Goal: Task Accomplishment & Management: Use online tool/utility

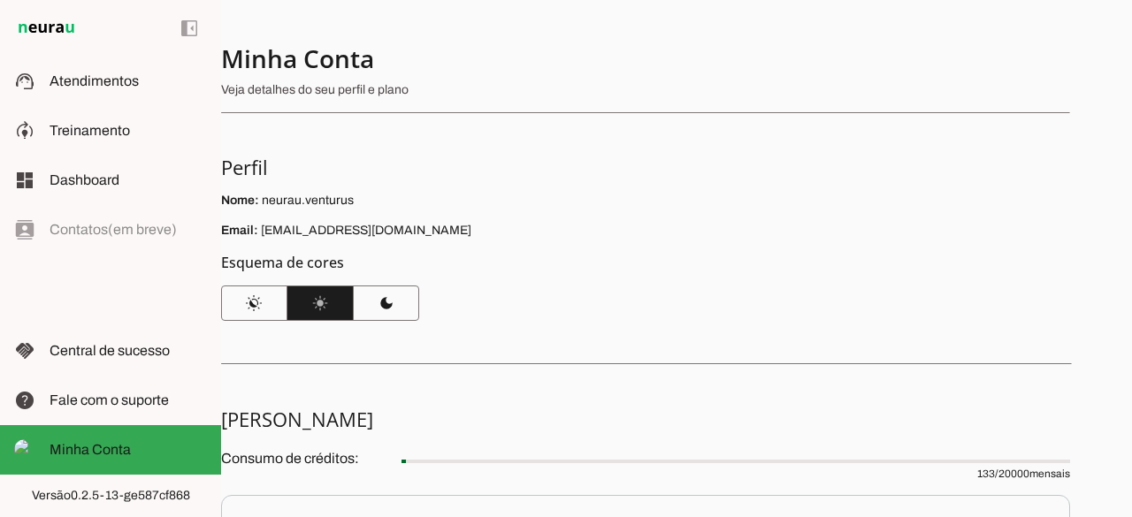
click at [686, 74] on div at bounding box center [638, 74] width 835 height 64
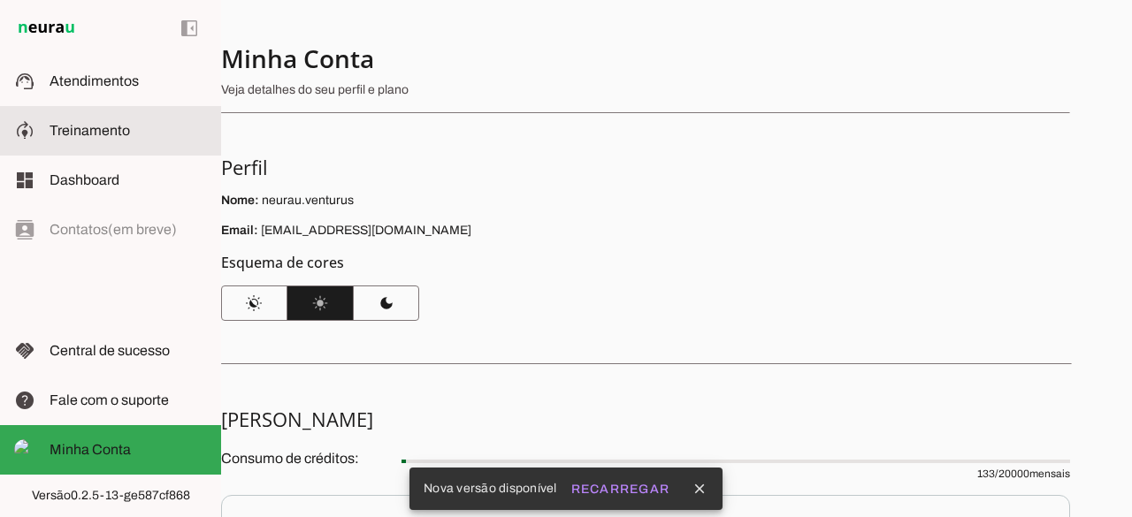
click at [114, 123] on span "Treinamento" at bounding box center [90, 130] width 80 height 15
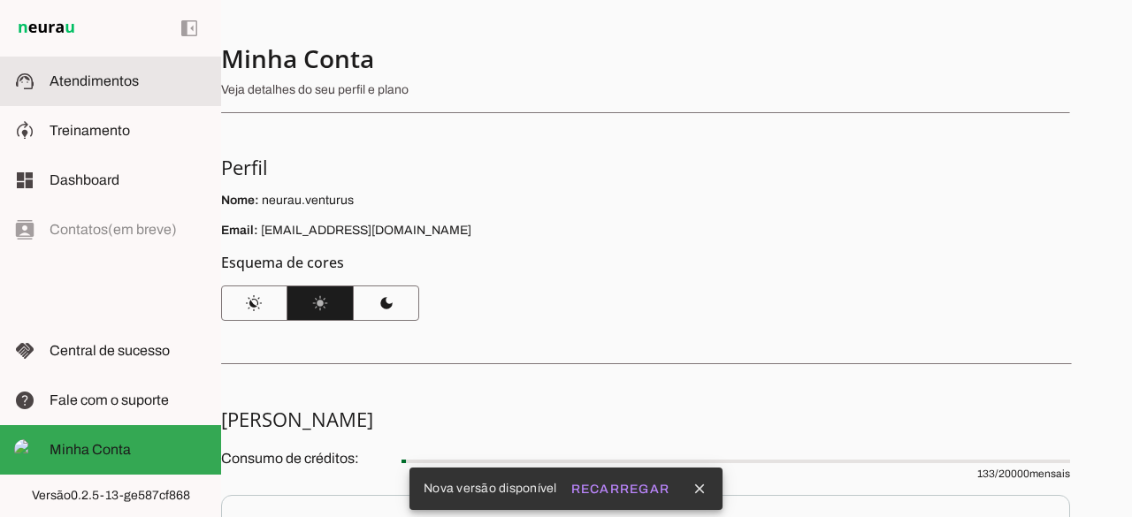
click at [119, 87] on span "Atendimentos" at bounding box center [94, 80] width 89 height 15
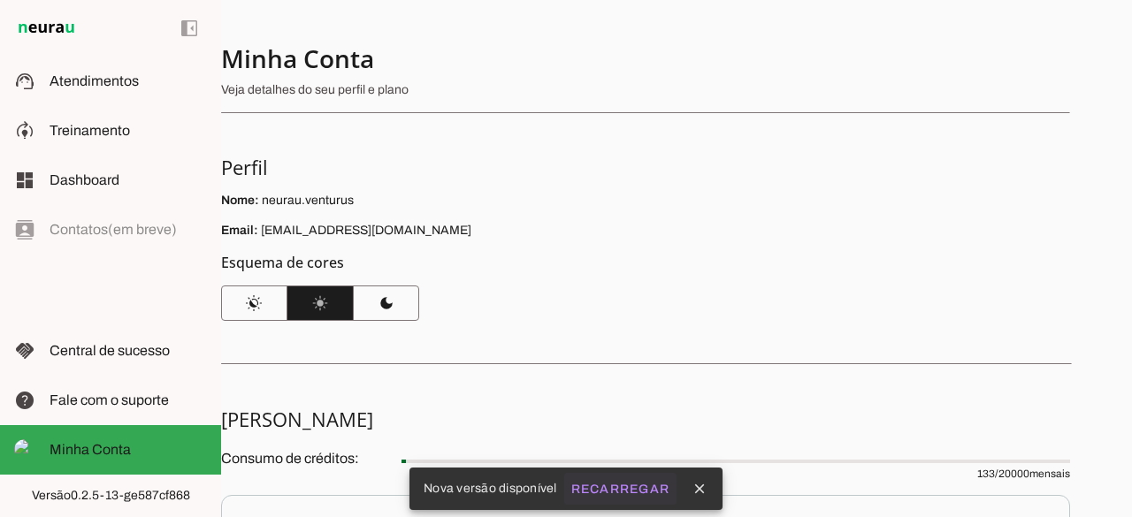
click at [0, 0] on slot "Recarregar" at bounding box center [0, 0] width 0 height 0
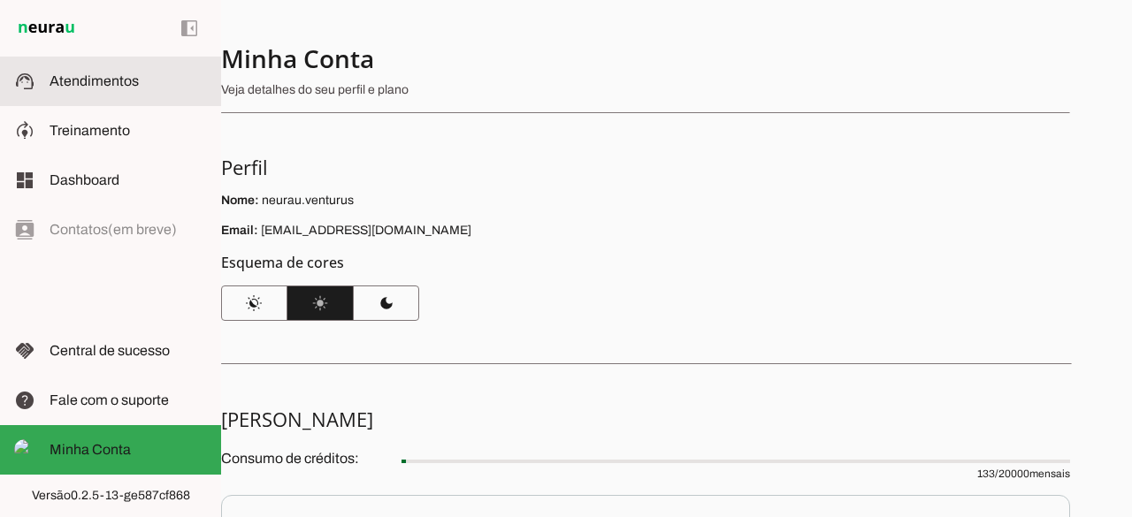
click at [95, 81] on span "Atendimentos" at bounding box center [94, 80] width 89 height 15
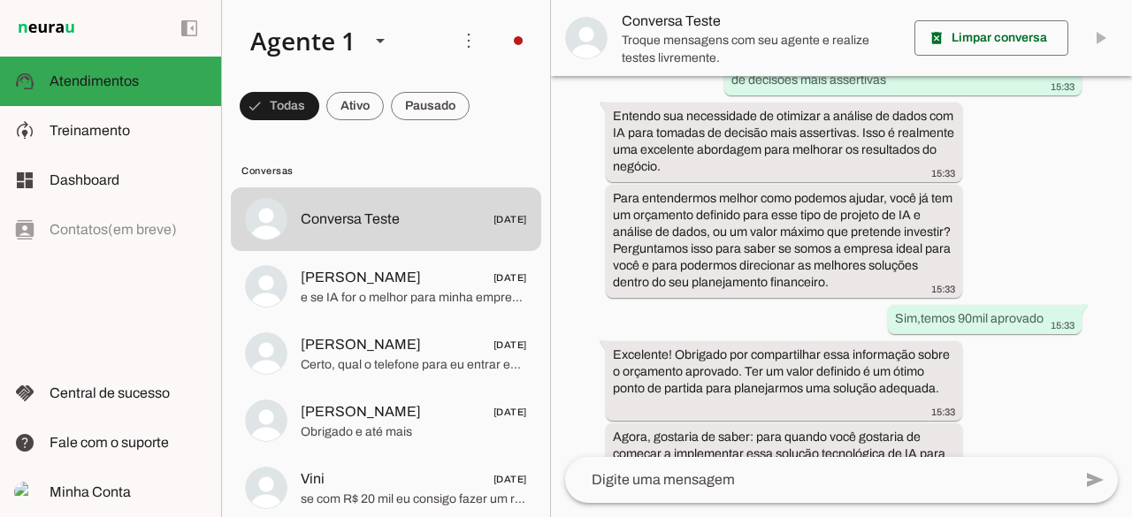
scroll to position [412, 0]
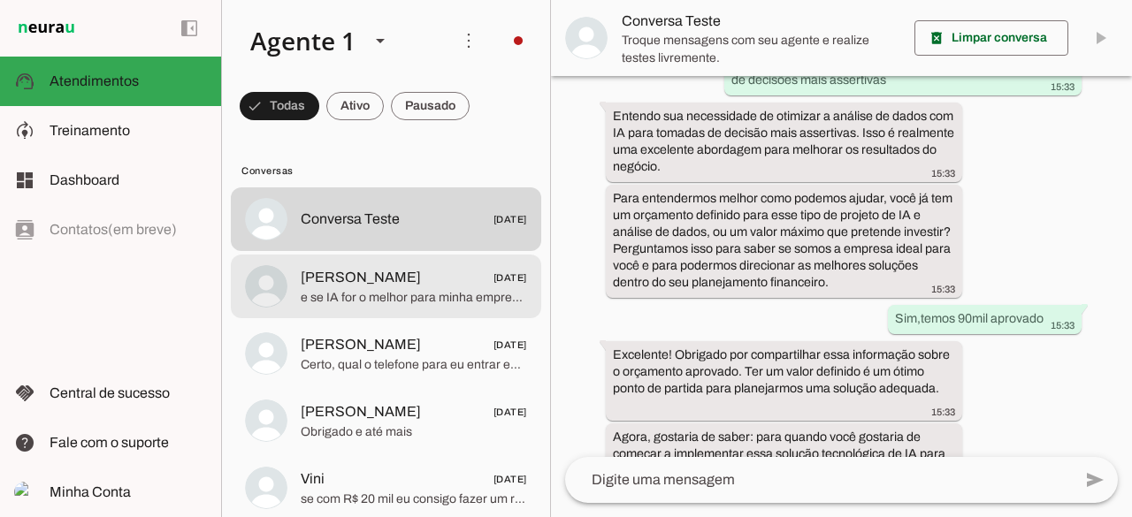
click at [436, 289] on span "e se IA for o melhor para minha empresa? como medir" at bounding box center [414, 298] width 226 height 18
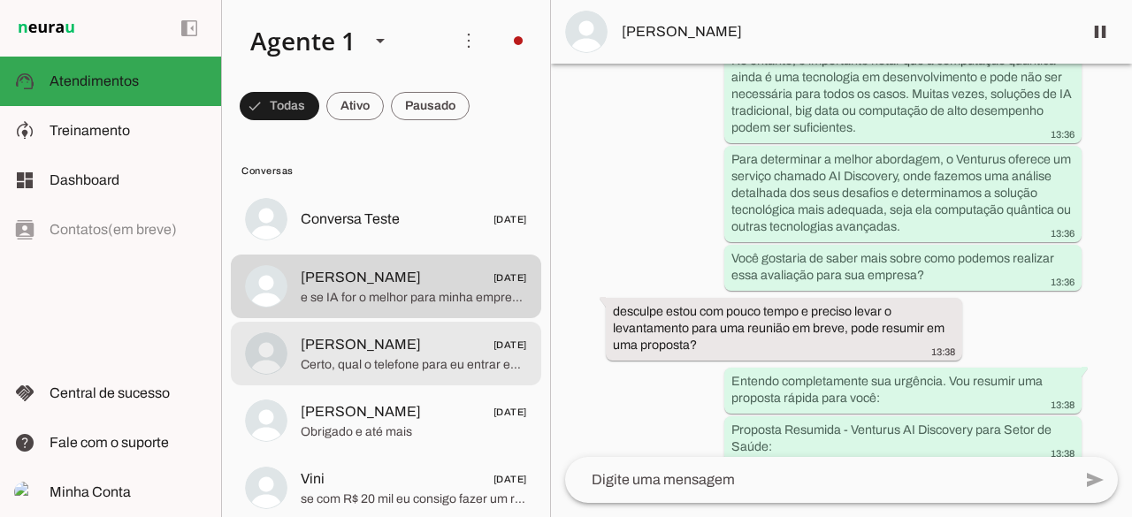
scroll to position [1734, 0]
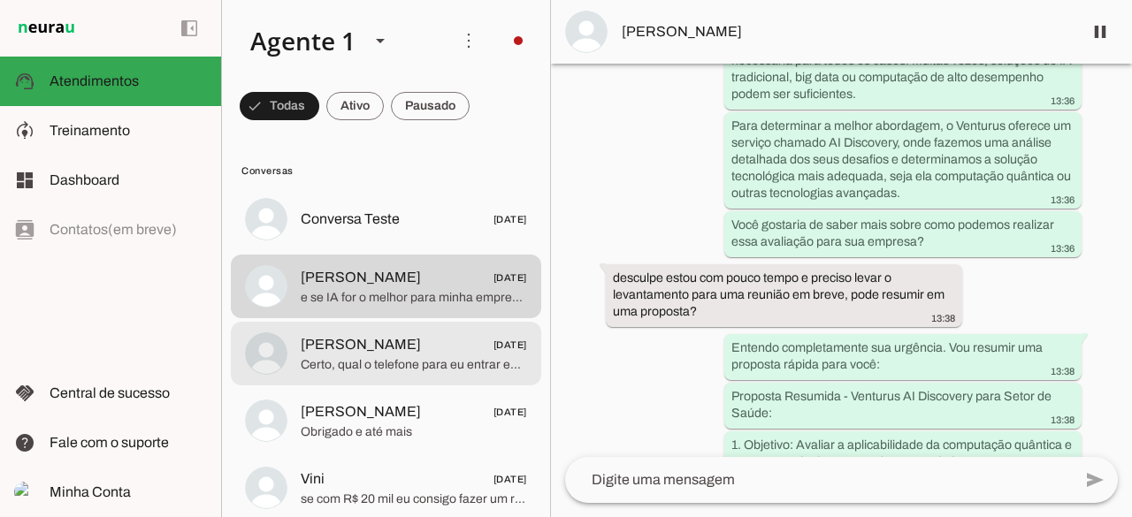
click at [356, 339] on span "[PERSON_NAME]" at bounding box center [361, 344] width 120 height 21
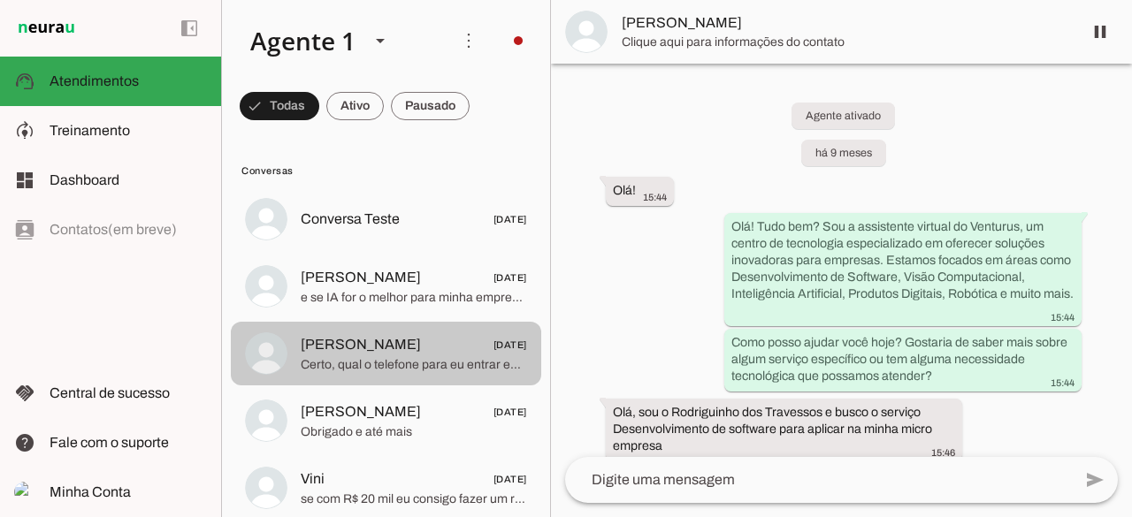
scroll to position [10163, 0]
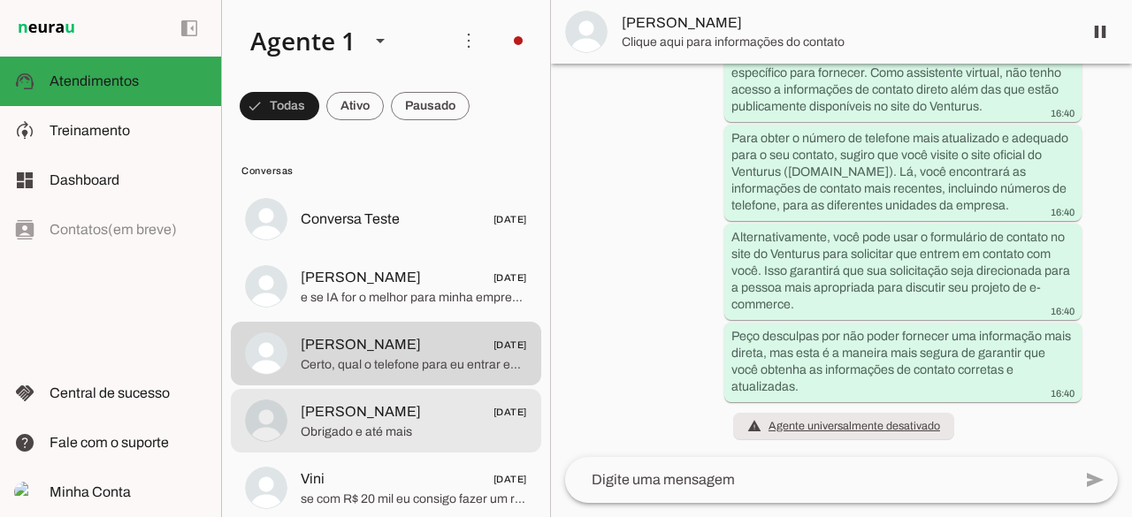
click at [377, 409] on span "[PERSON_NAME]" at bounding box center [361, 412] width 120 height 21
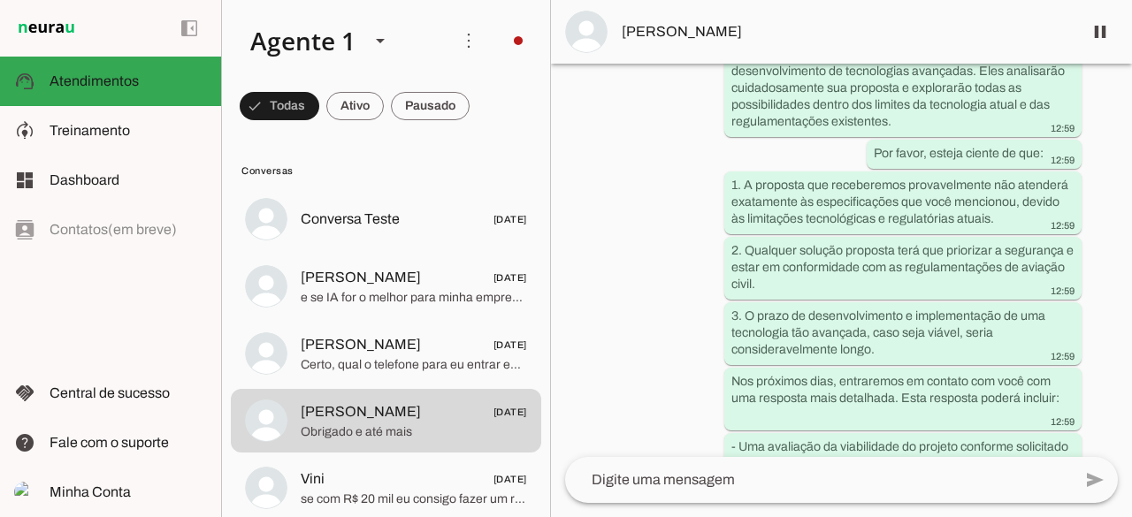
scroll to position [19585, 0]
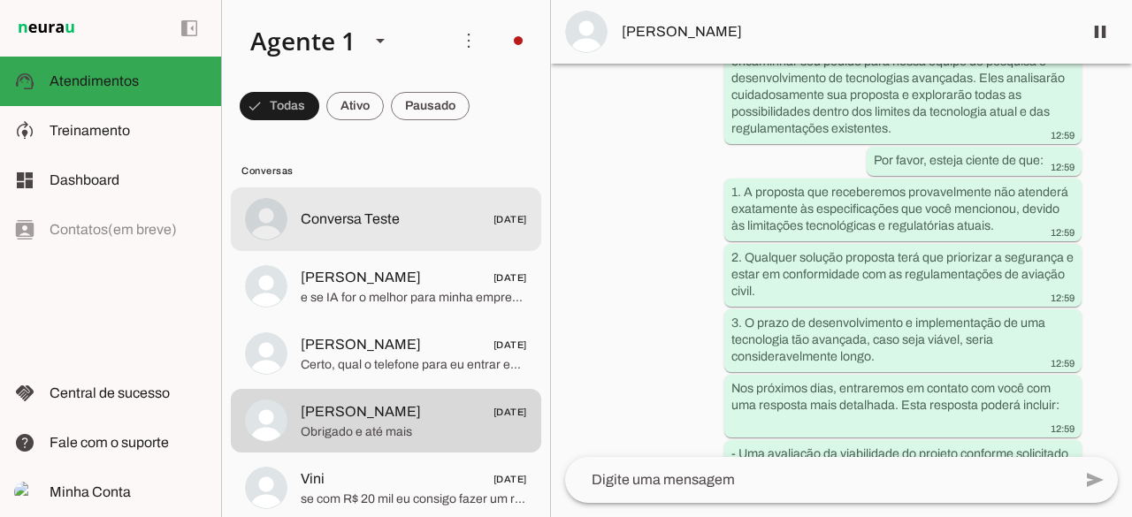
click at [381, 238] on md-item "Conversa Teste [DATE]" at bounding box center [386, 220] width 310 height 64
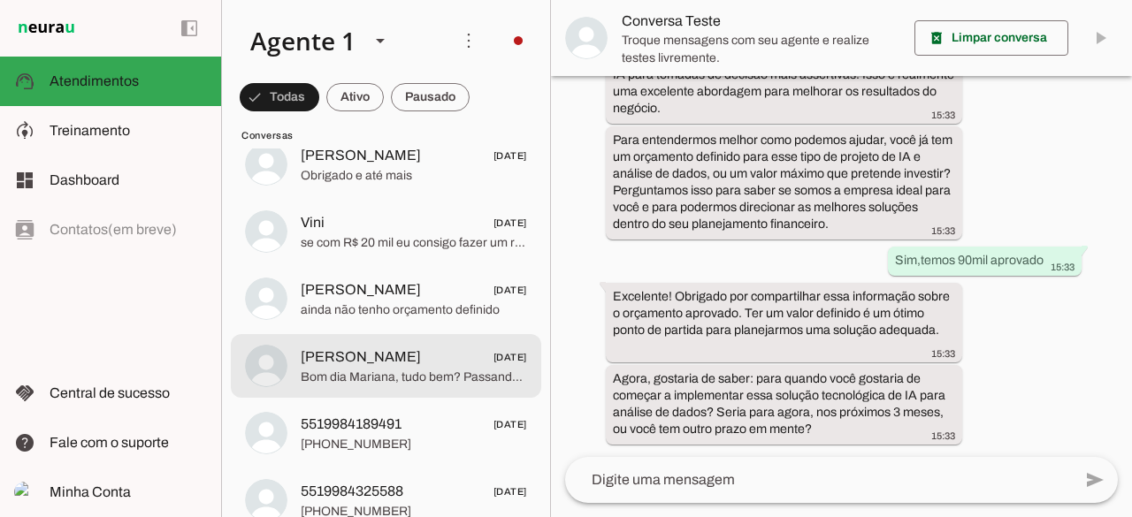
scroll to position [257, 0]
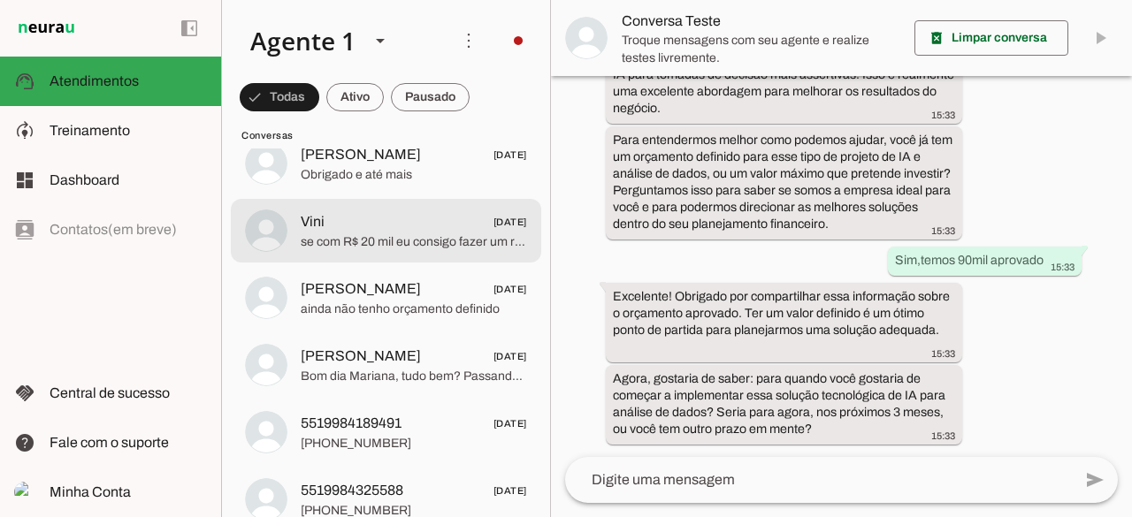
click at [380, 234] on span "se com R$ 20 mil eu consigo fazer um robô pra pegar as lâmpadas" at bounding box center [414, 243] width 226 height 18
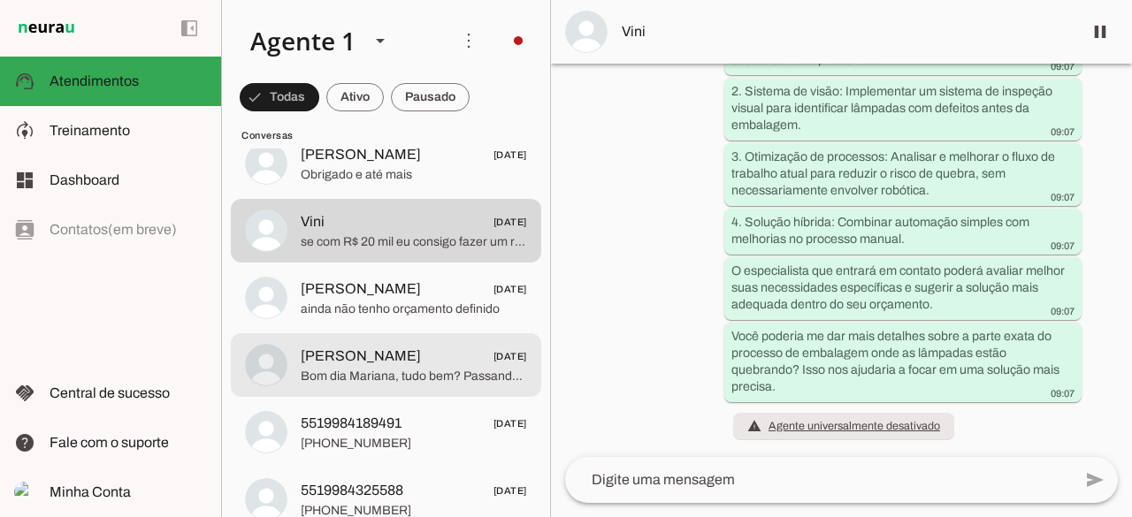
scroll to position [349, 0]
